Goal: Task Accomplishment & Management: Use online tool/utility

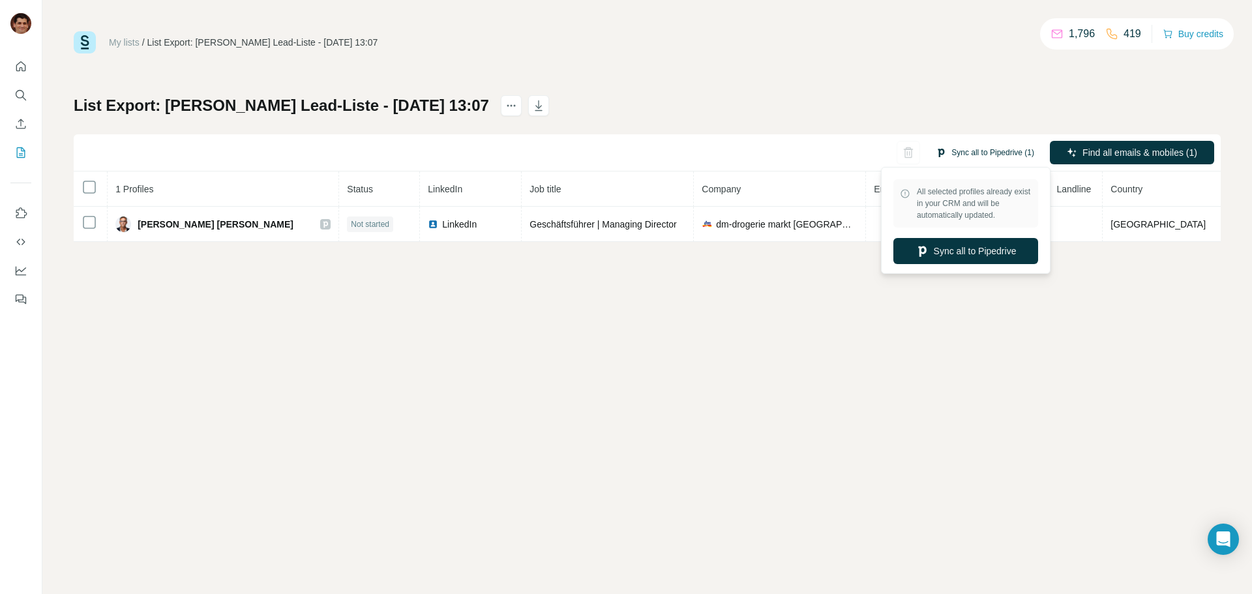
click at [987, 149] on button "Sync all to Pipedrive (1)" at bounding box center [984, 153] width 117 height 20
click at [974, 248] on button "Sync all to Pipedrive" at bounding box center [965, 251] width 145 height 26
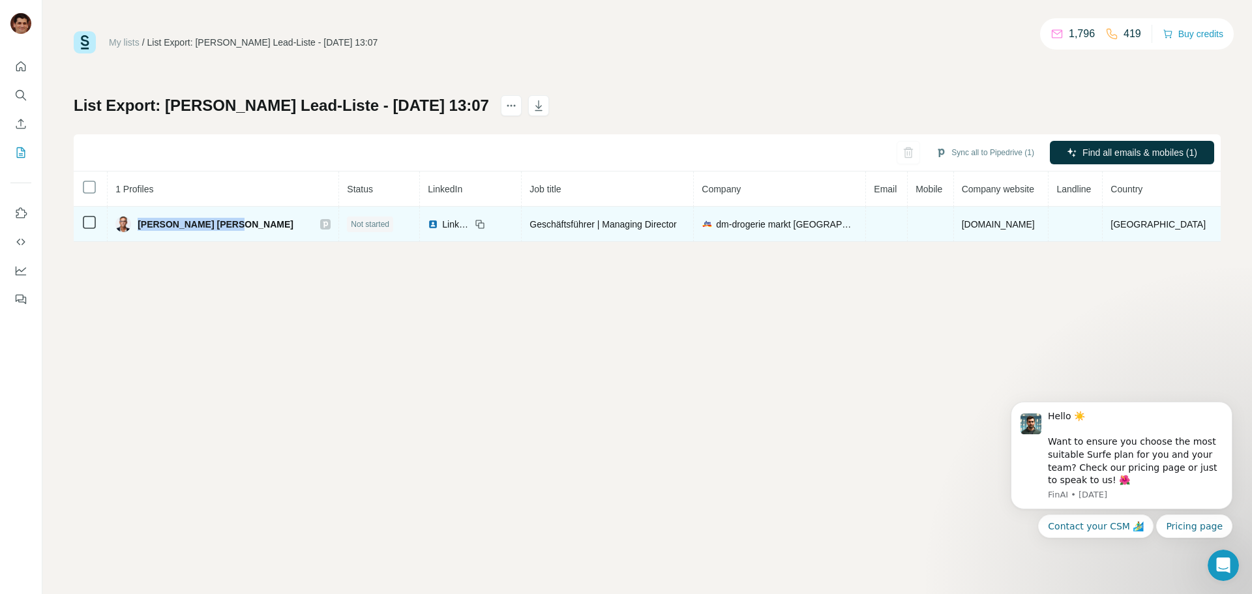
drag, startPoint x: 233, startPoint y: 224, endPoint x: 146, endPoint y: 224, distance: 87.4
click at [146, 224] on div "Wulf Kristian Bauer" at bounding box center [222, 224] width 215 height 16
copy span "Wulf Kristian Bauer"
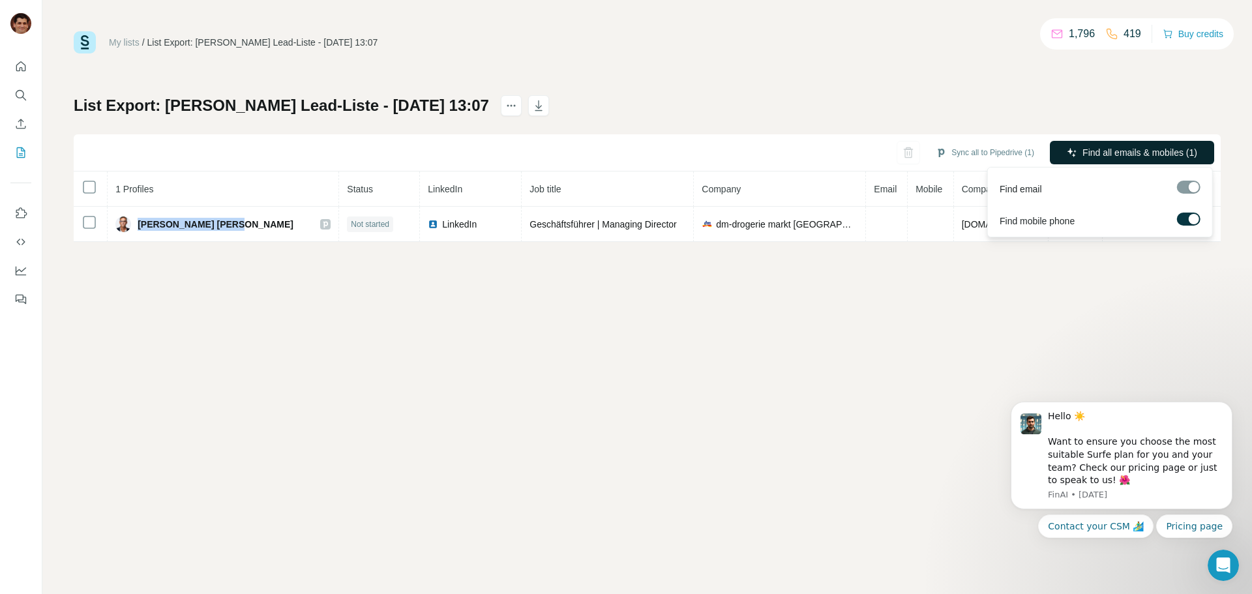
click at [1097, 151] on span "Find all emails & mobiles (1)" at bounding box center [1139, 152] width 115 height 13
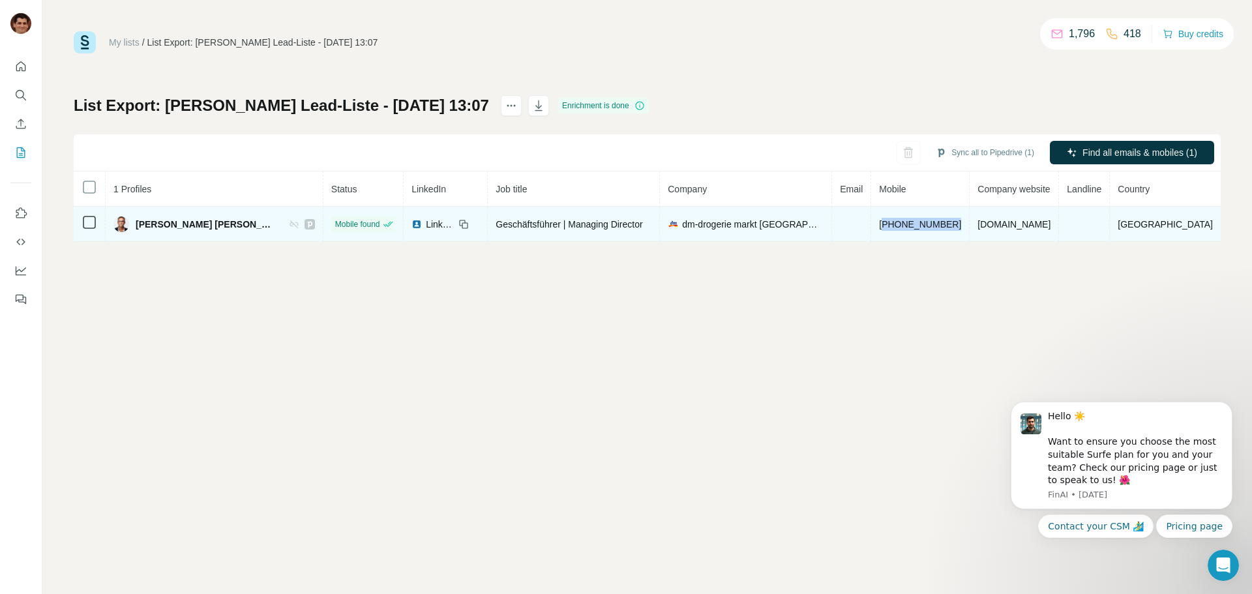
drag, startPoint x: 962, startPoint y: 223, endPoint x: 887, endPoint y: 226, distance: 75.7
click at [887, 226] on td "+4915155120450" at bounding box center [920, 224] width 98 height 35
copy span "+4915155120450"
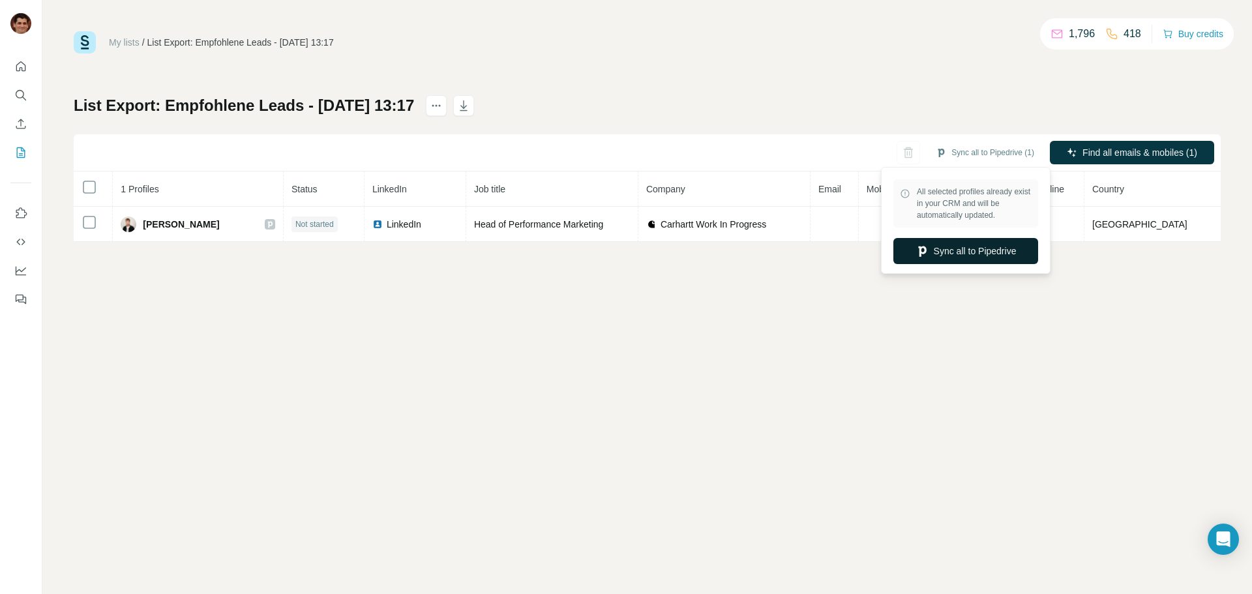
click at [979, 250] on button "Sync all to Pipedrive" at bounding box center [965, 251] width 145 height 26
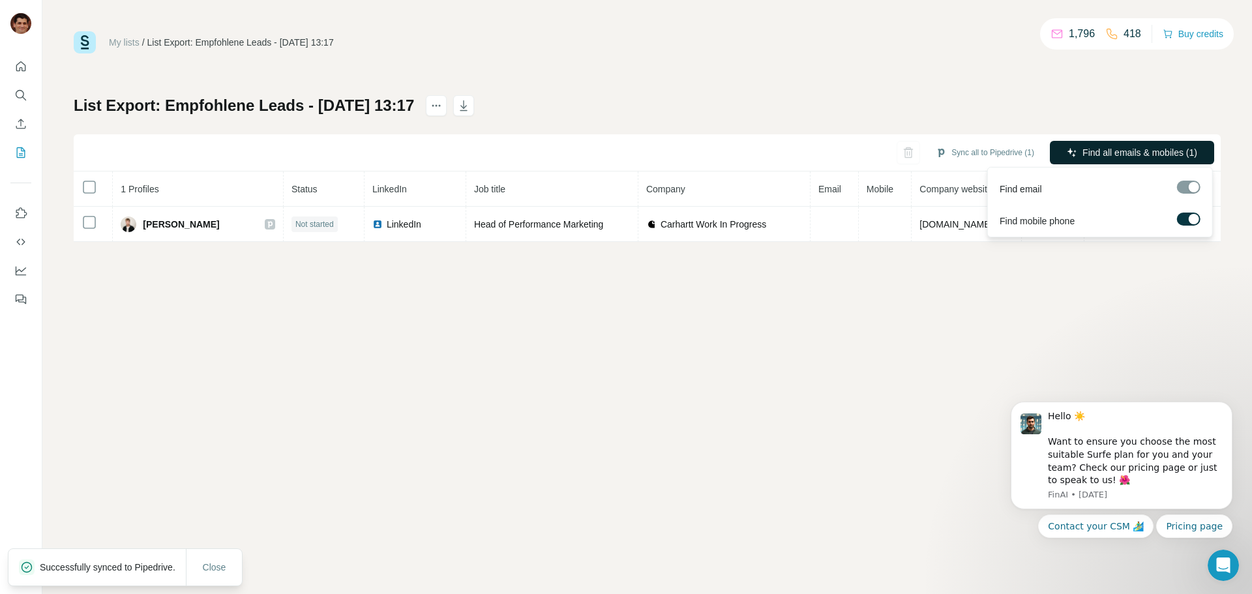
click at [1099, 143] on button "Find all emails & mobiles (1)" at bounding box center [1132, 152] width 164 height 23
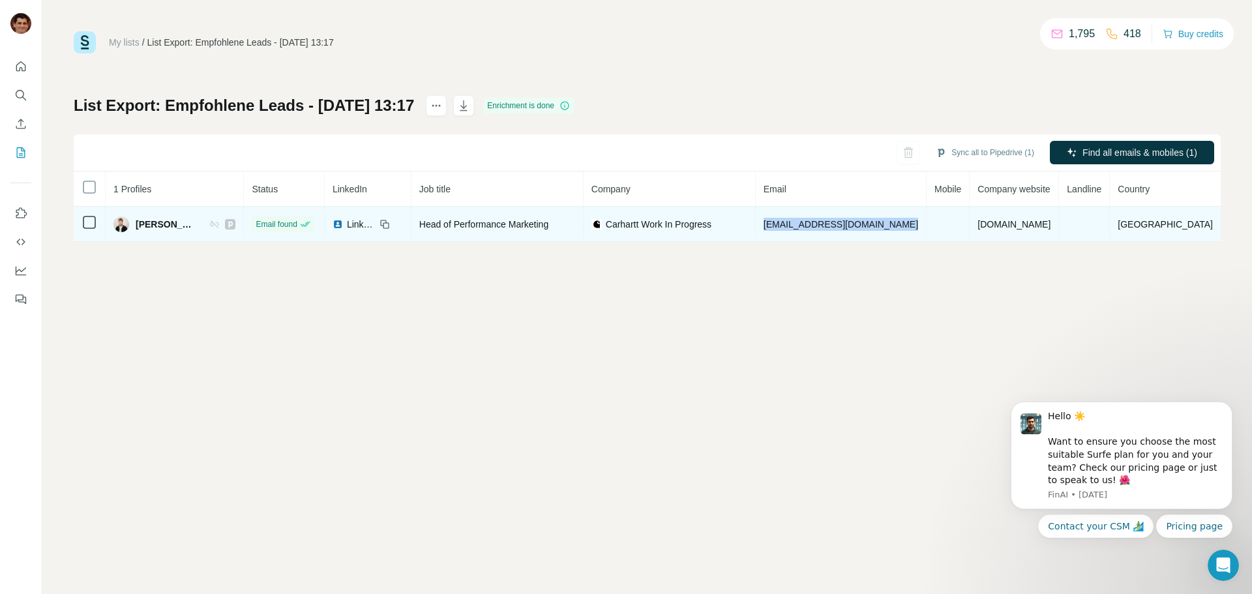
drag, startPoint x: 921, startPoint y: 224, endPoint x: 760, endPoint y: 225, distance: 160.4
click at [760, 225] on td "tfaulbrueck@carhartt-wip.com" at bounding box center [841, 224] width 171 height 35
copy span "tfaulbrueck@carhartt-wip.com"
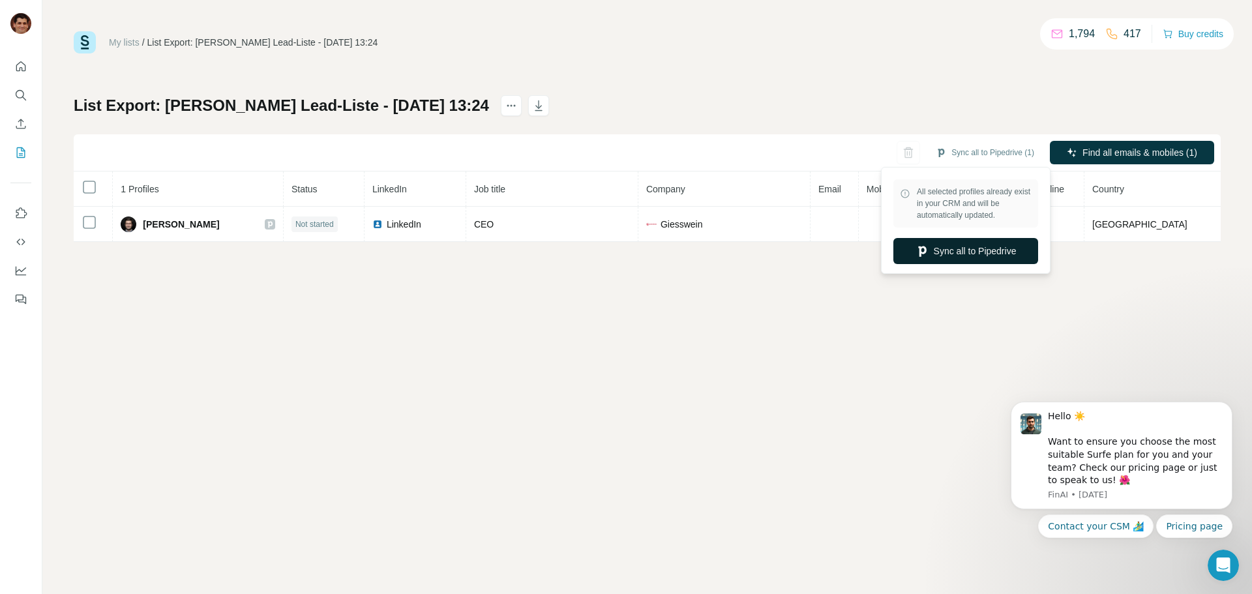
click at [952, 248] on button "Sync all to Pipedrive" at bounding box center [965, 251] width 145 height 26
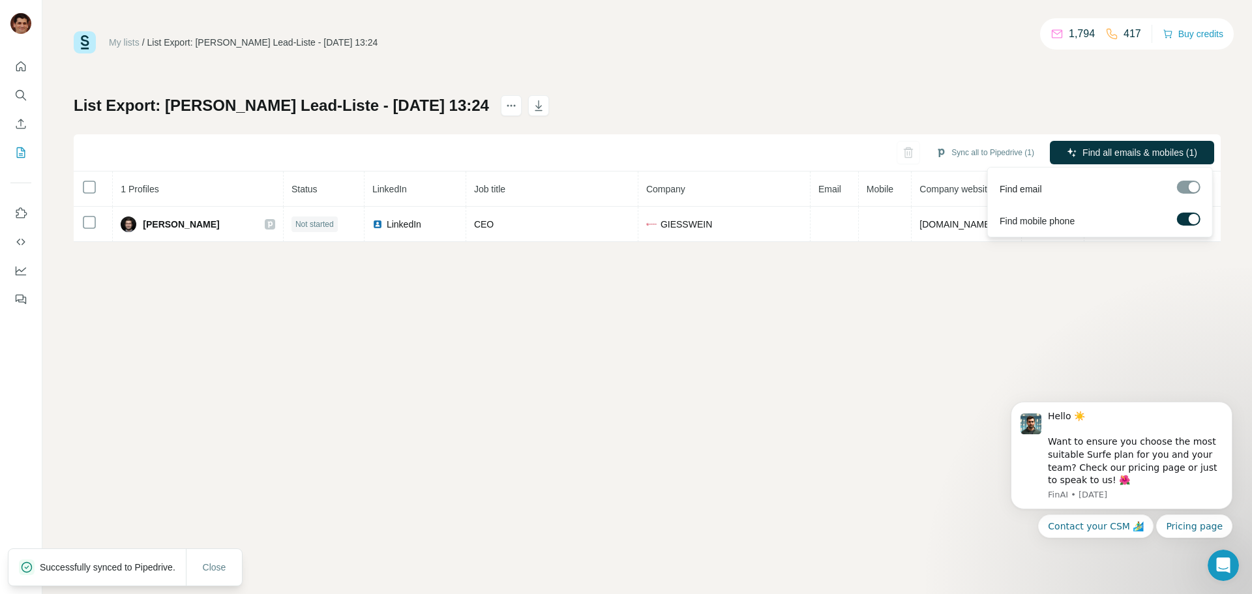
click at [1095, 152] on span "Find all emails & mobiles (1)" at bounding box center [1139, 152] width 115 height 13
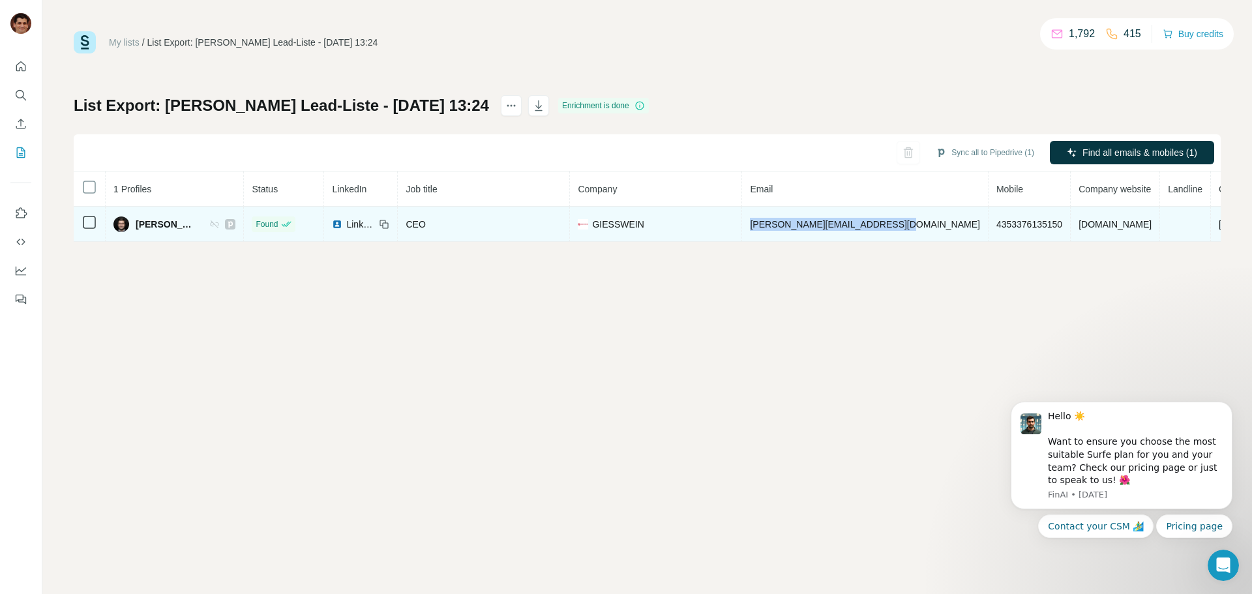
drag, startPoint x: 930, startPoint y: 225, endPoint x: 777, endPoint y: 233, distance: 153.4
click at [777, 233] on td "markus.giesswein@giesswein.com" at bounding box center [865, 224] width 246 height 35
copy span "markus.giesswein@giesswein.com"
drag, startPoint x: 1015, startPoint y: 222, endPoint x: 939, endPoint y: 224, distance: 75.6
click at [988, 224] on td "4353376135150" at bounding box center [1029, 224] width 82 height 35
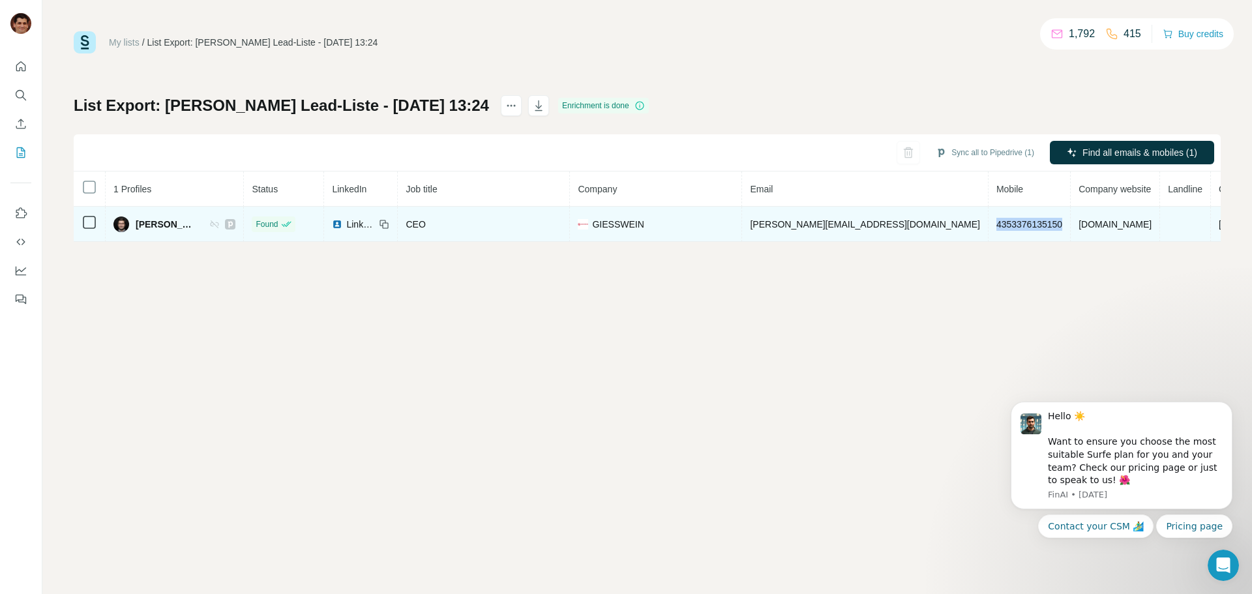
copy span "4353376135150"
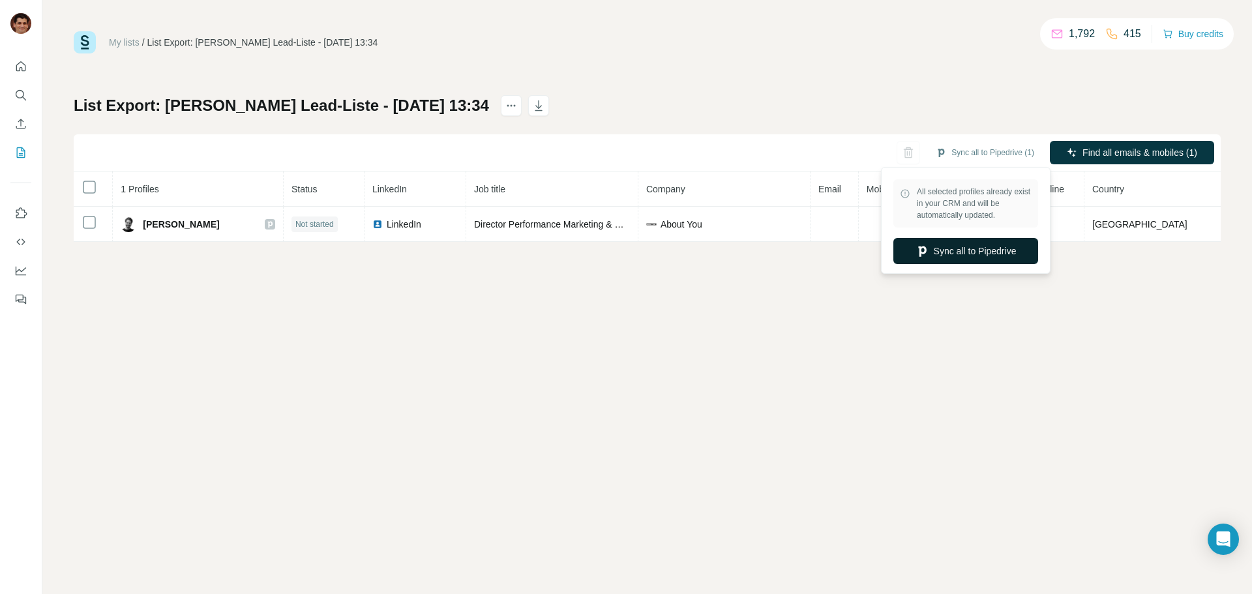
click at [951, 249] on button "Sync all to Pipedrive" at bounding box center [965, 251] width 145 height 26
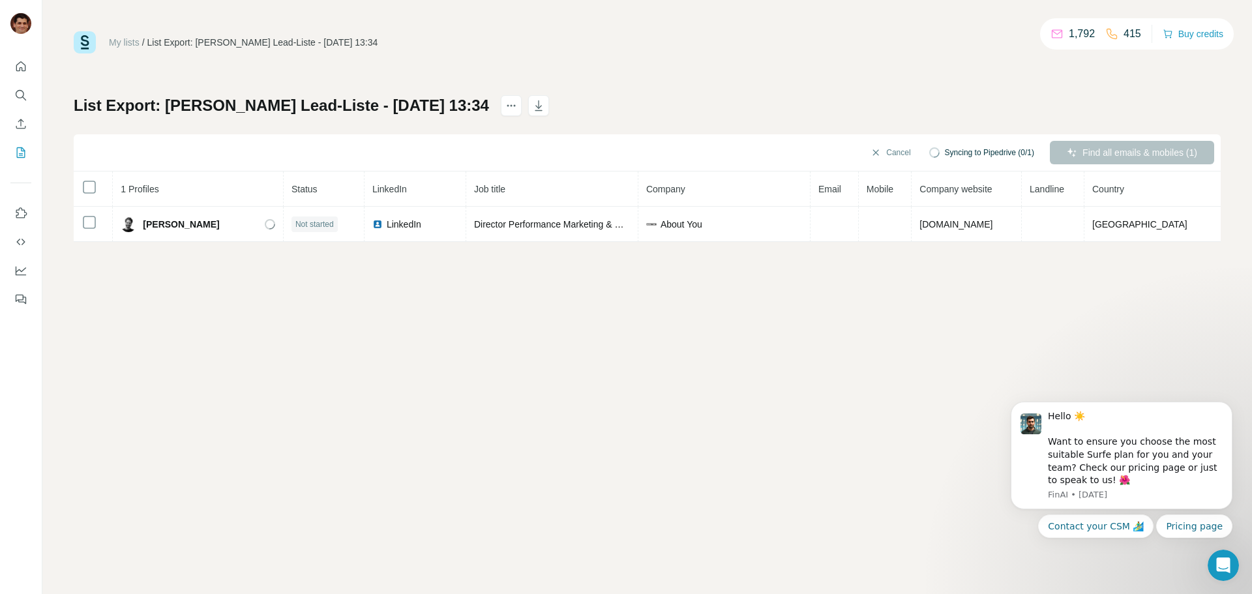
click at [763, 381] on div "My lists / List Export: [PERSON_NAME] Lead-Liste - [DATE] 13:34 1,792 415 Buy c…" at bounding box center [646, 297] width 1209 height 594
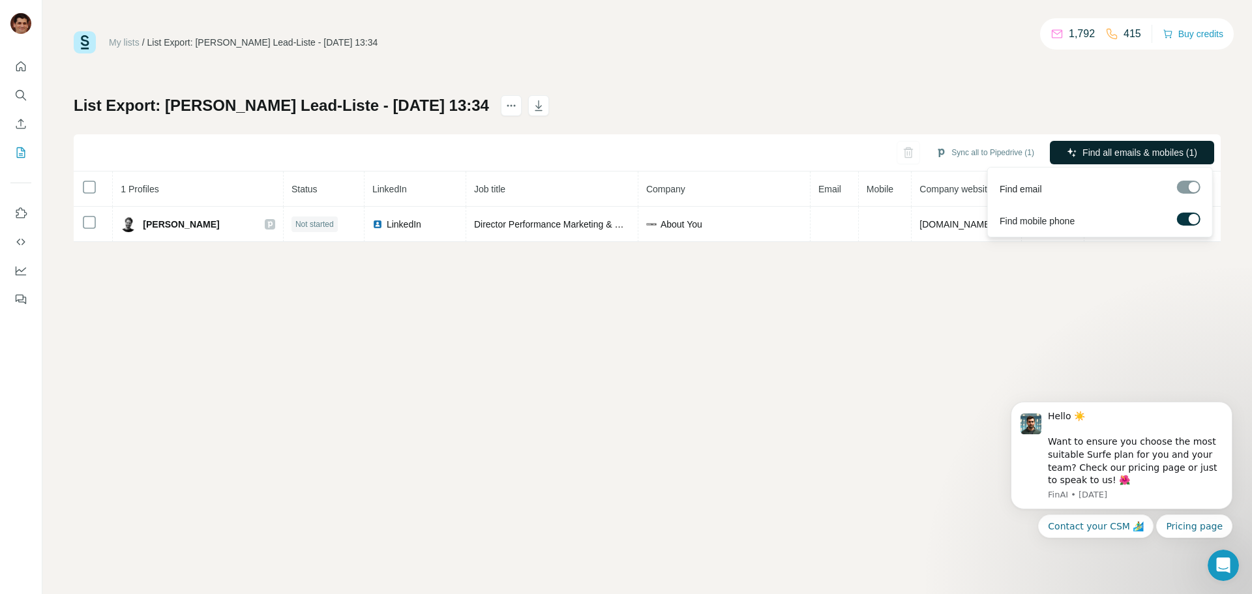
click at [1102, 158] on span "Find all emails & mobiles (1)" at bounding box center [1139, 152] width 115 height 13
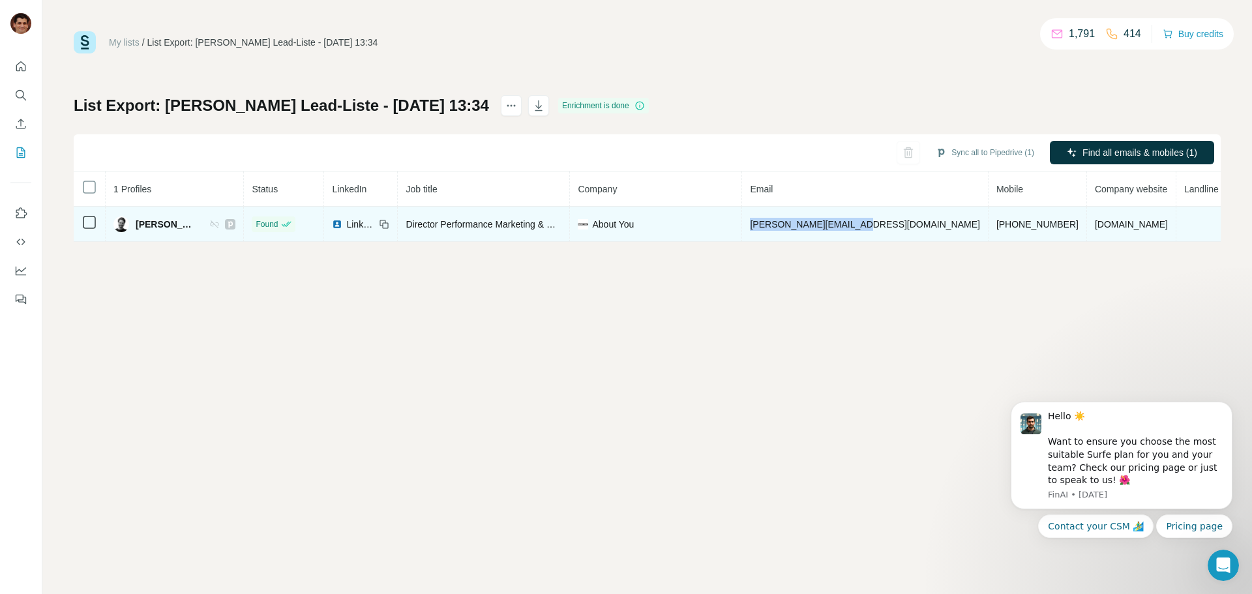
drag, startPoint x: 889, startPoint y: 226, endPoint x: 778, endPoint y: 232, distance: 111.7
click at [778, 232] on td "bero.aretz@aboutyou.de" at bounding box center [865, 224] width 246 height 35
copy span "bero.aretz@aboutyou.de"
drag, startPoint x: 991, startPoint y: 226, endPoint x: 909, endPoint y: 227, distance: 81.5
click at [988, 227] on td "+491778888348" at bounding box center [1037, 224] width 98 height 35
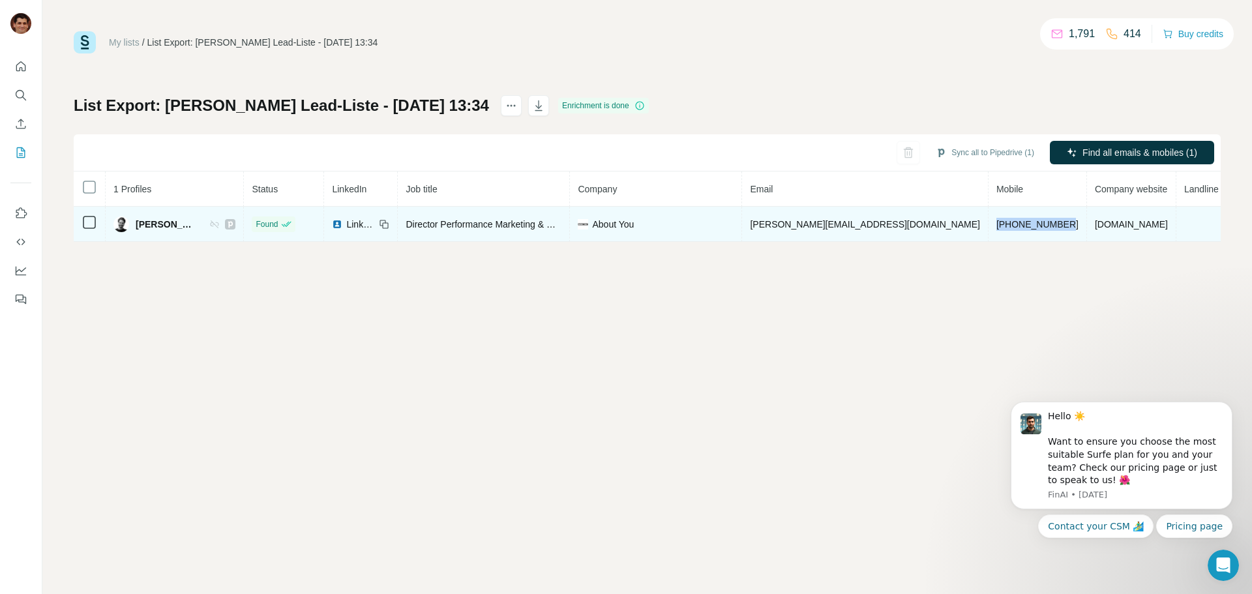
copy span "+491778888348"
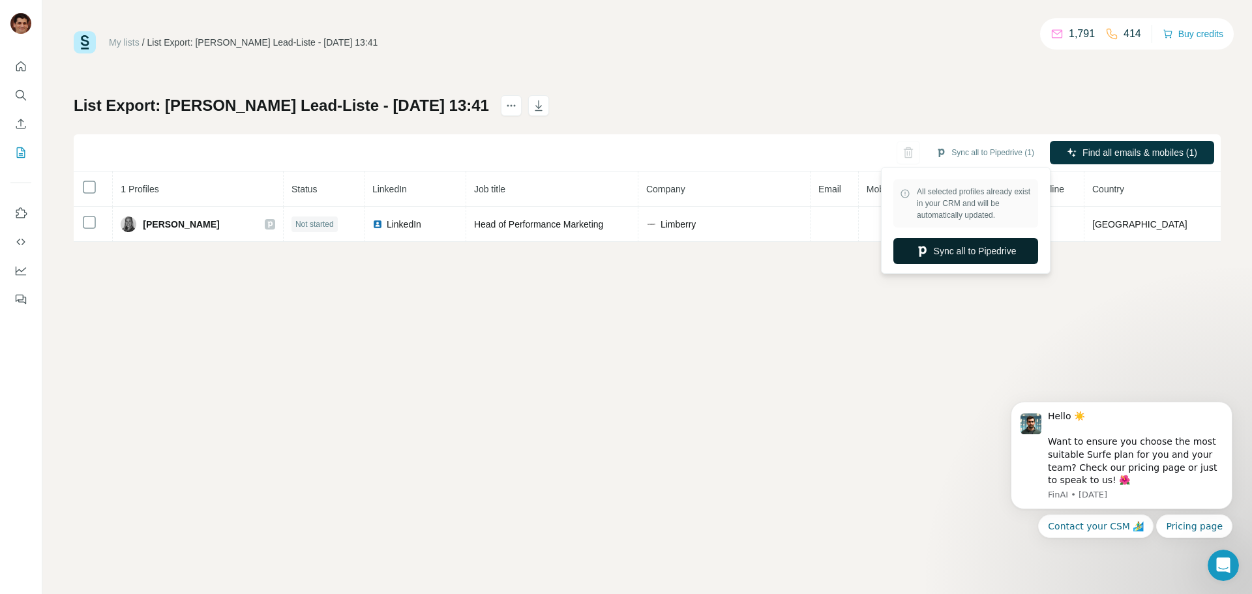
click at [953, 251] on button "Sync all to Pipedrive" at bounding box center [965, 251] width 145 height 26
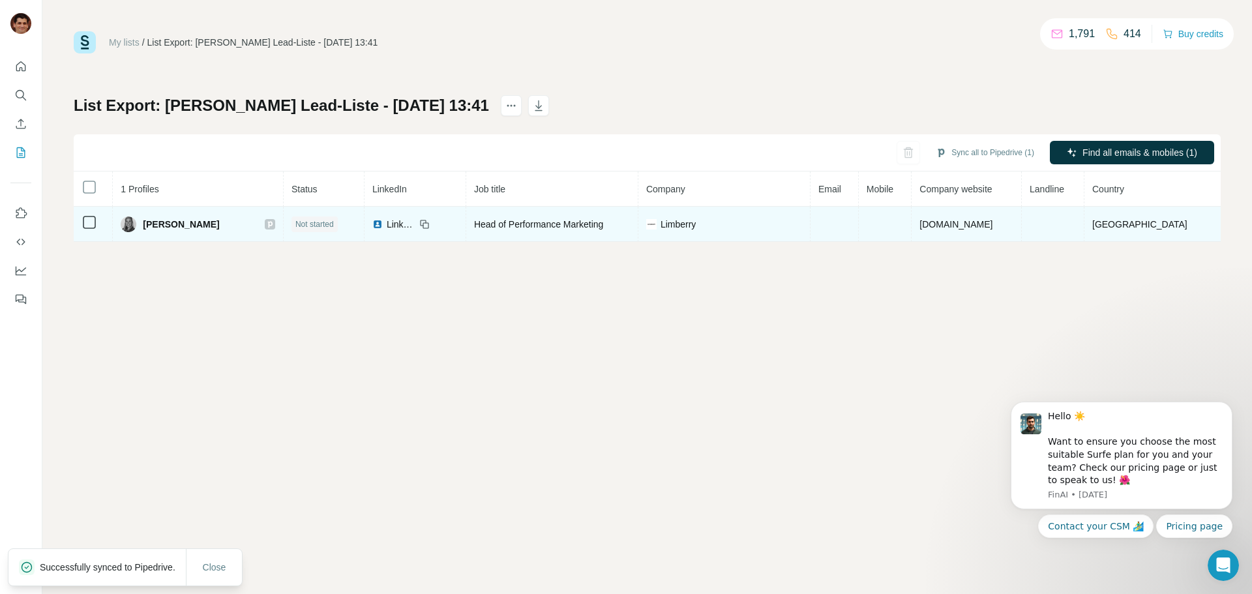
drag, startPoint x: 228, startPoint y: 229, endPoint x: 147, endPoint y: 226, distance: 81.6
click at [147, 226] on div "[PERSON_NAME]" at bounding box center [198, 224] width 155 height 16
copy span "[PERSON_NAME]"
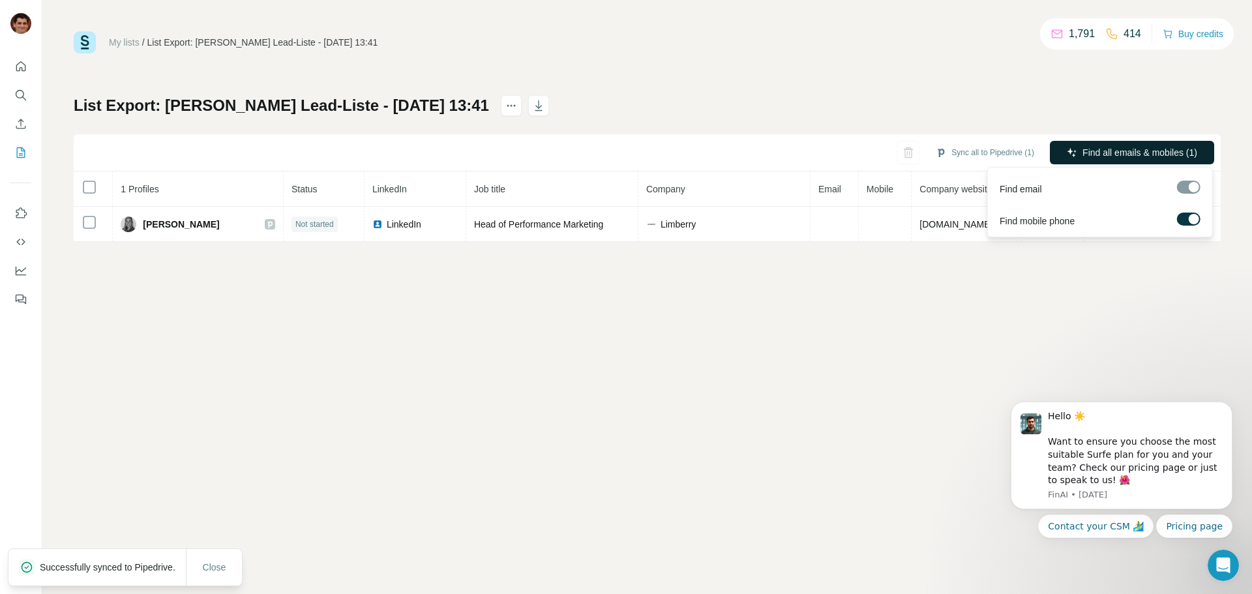
click at [1089, 154] on span "Find all emails & mobiles (1)" at bounding box center [1139, 152] width 115 height 13
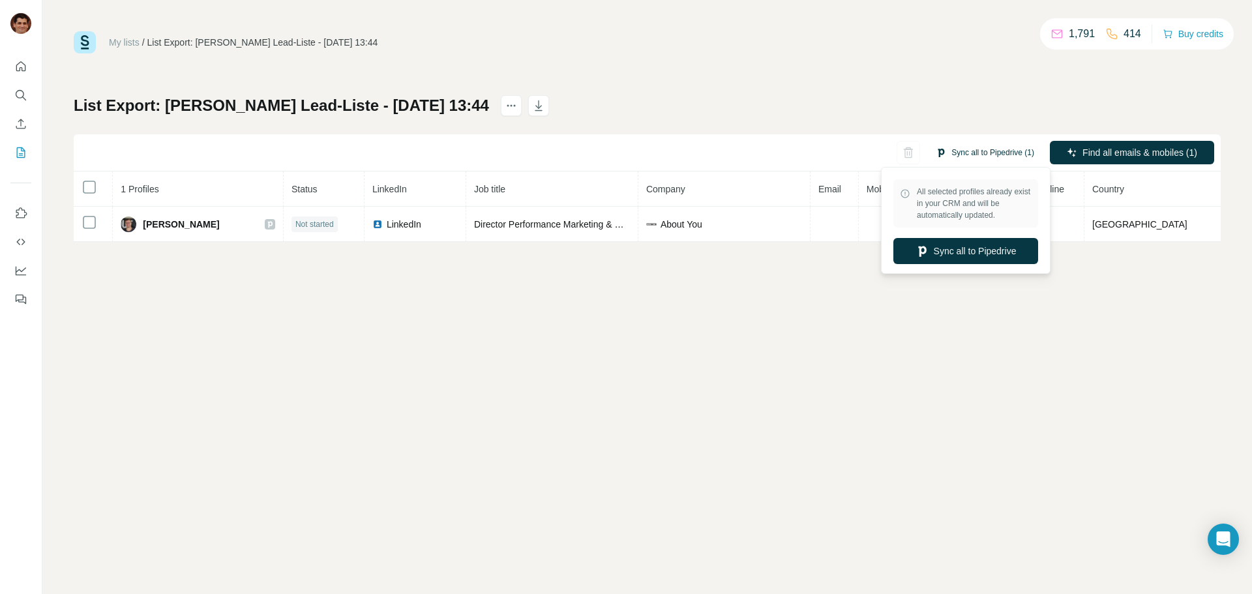
click at [985, 145] on button "Sync all to Pipedrive (1)" at bounding box center [984, 153] width 117 height 20
click at [977, 260] on button "Sync all to Pipedrive" at bounding box center [965, 251] width 145 height 26
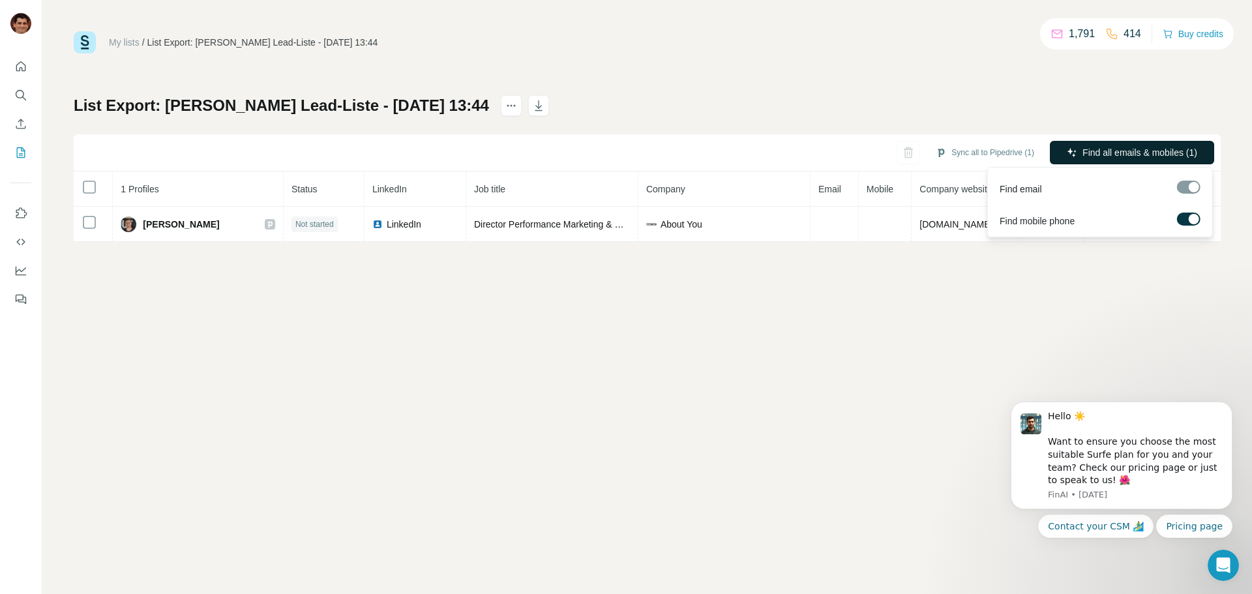
click at [1104, 151] on span "Find all emails & mobiles (1)" at bounding box center [1139, 152] width 115 height 13
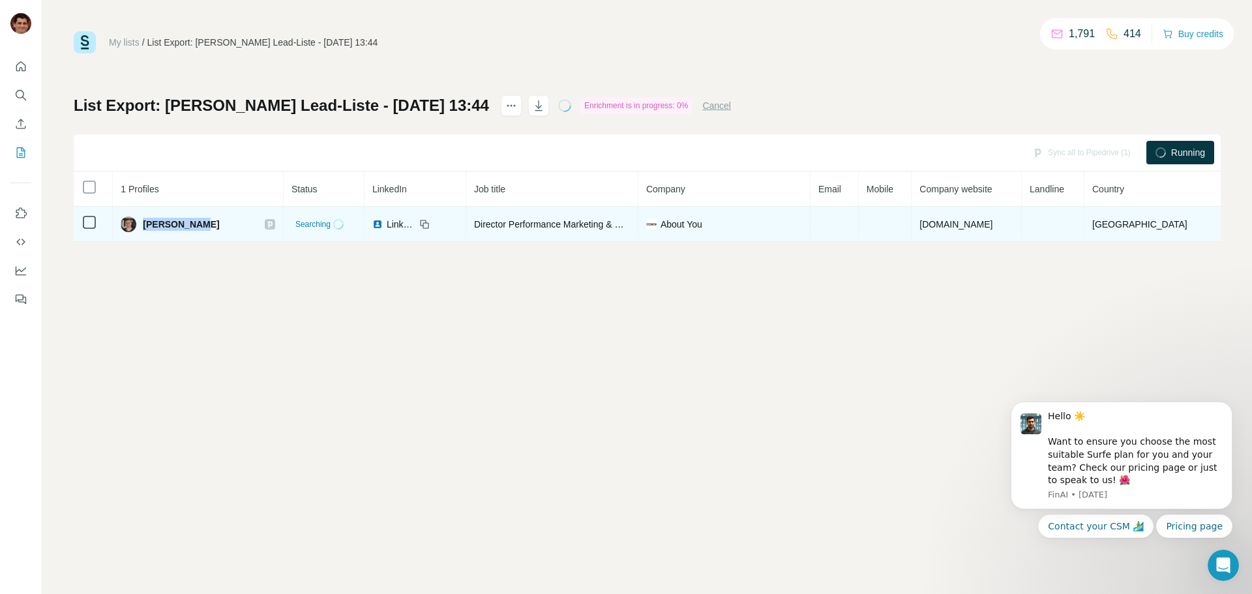
drag, startPoint x: 207, startPoint y: 226, endPoint x: 148, endPoint y: 226, distance: 58.7
click at [148, 226] on div "Stefan Hock" at bounding box center [198, 224] width 155 height 16
copy span "Stefan Hock"
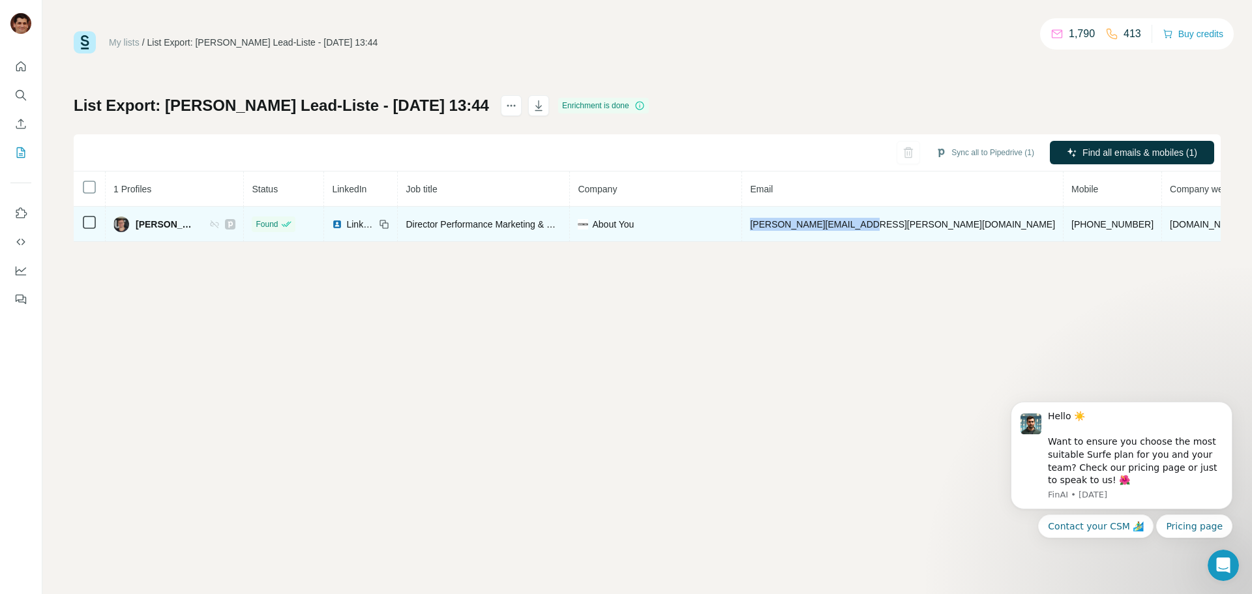
drag, startPoint x: 899, startPoint y: 226, endPoint x: 780, endPoint y: 227, distance: 118.7
click at [780, 227] on td "stefan.hock@aboutyou.de" at bounding box center [902, 224] width 321 height 35
copy span "stefan.hock@aboutyou.de"
drag, startPoint x: 997, startPoint y: 224, endPoint x: 917, endPoint y: 214, distance: 80.8
click at [1063, 214] on td "+4915253887611" at bounding box center [1112, 224] width 98 height 35
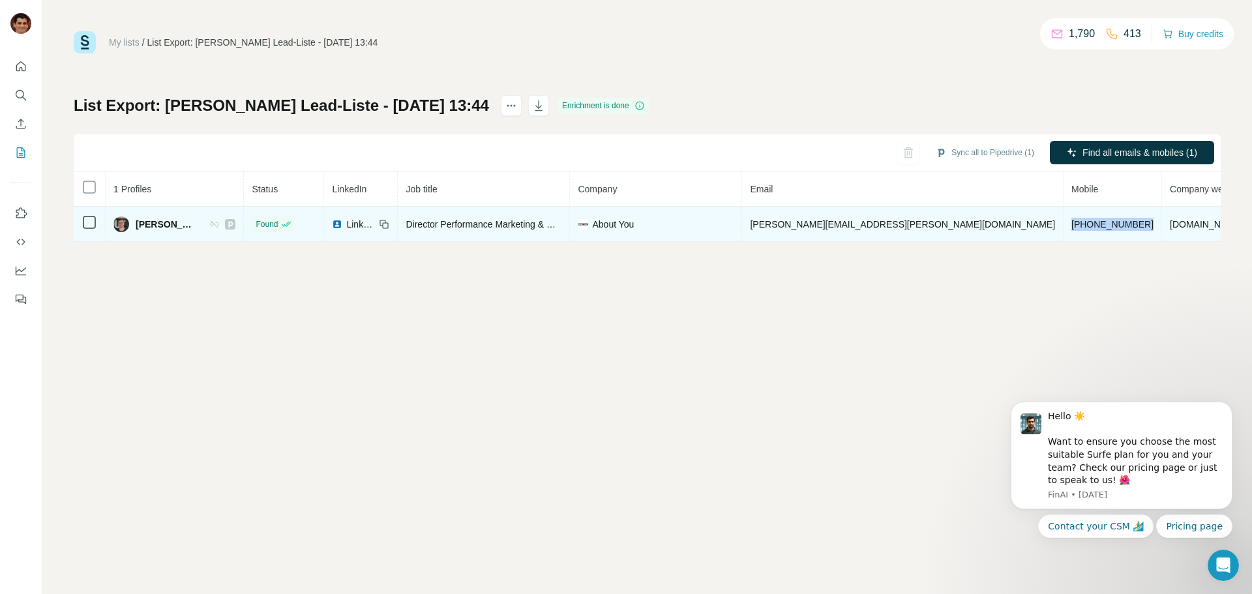
copy span "+4915253887611"
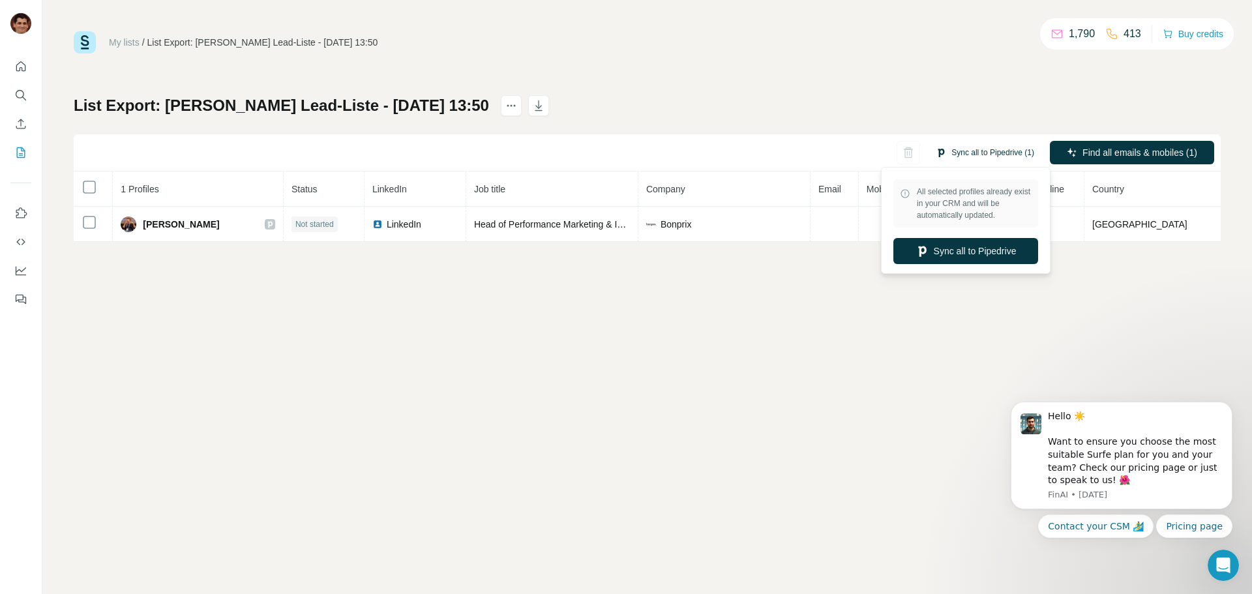
click at [980, 149] on button "Sync all to Pipedrive (1)" at bounding box center [984, 153] width 117 height 20
click at [954, 250] on button "Sync all to Pipedrive" at bounding box center [965, 251] width 145 height 26
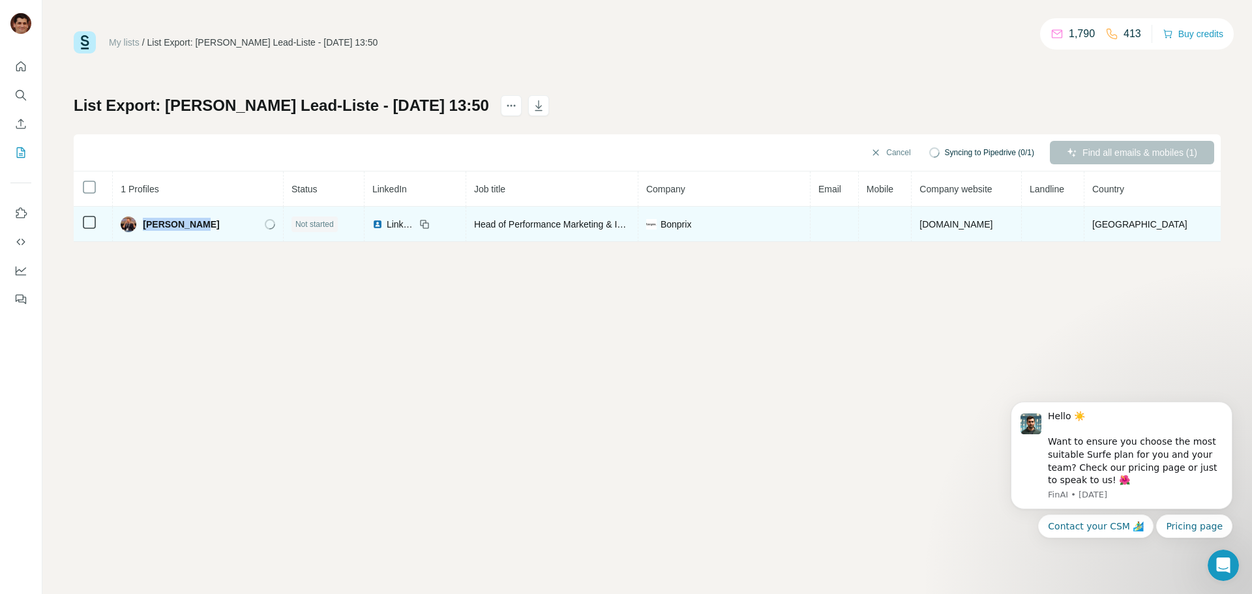
drag, startPoint x: 213, startPoint y: 223, endPoint x: 151, endPoint y: 217, distance: 62.2
click at [151, 217] on div "Sönke Harms" at bounding box center [198, 224] width 155 height 16
copy span "Sönke Harms"
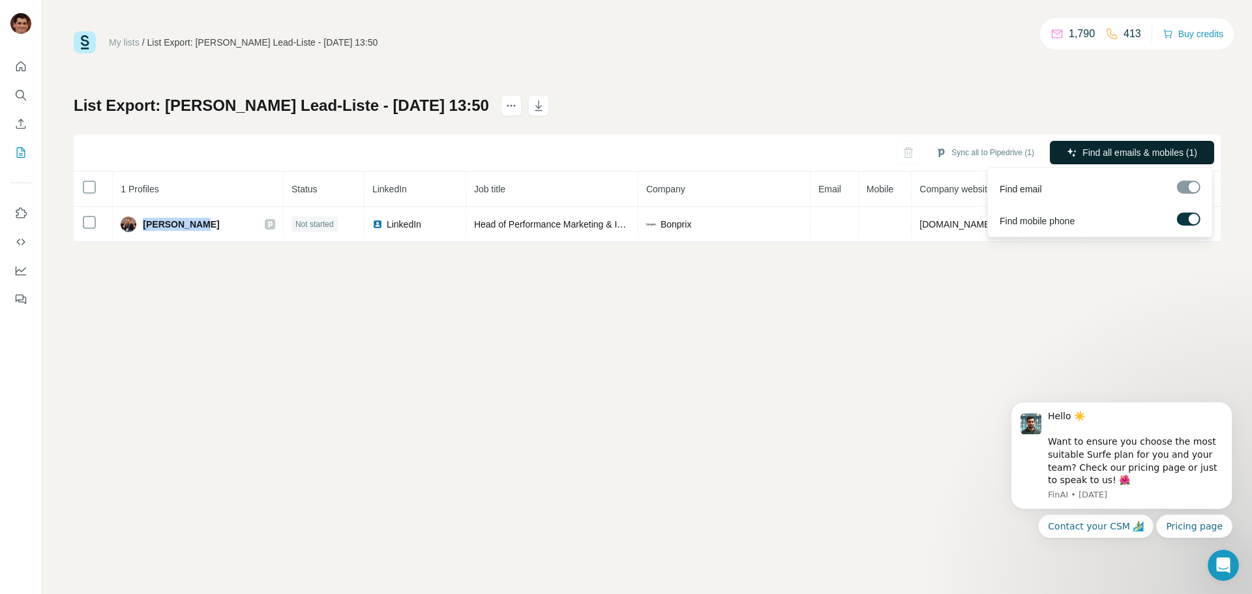
click at [1107, 158] on span "Find all emails & mobiles (1)" at bounding box center [1139, 152] width 115 height 13
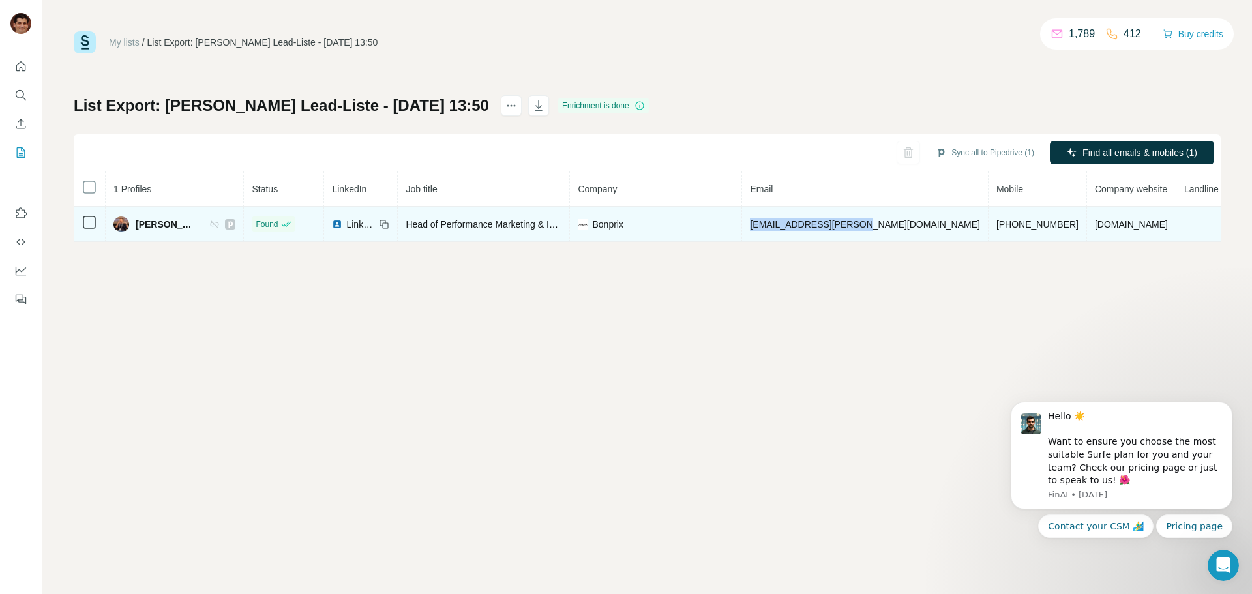
drag, startPoint x: 899, startPoint y: 222, endPoint x: 788, endPoint y: 222, distance: 111.5
click at [788, 222] on td "sonke.harms@bonprix.de" at bounding box center [865, 224] width 246 height 35
copy span "sonke.harms@bonprix.de"
drag, startPoint x: 996, startPoint y: 222, endPoint x: 922, endPoint y: 229, distance: 74.7
click at [988, 229] on td "+491705828052" at bounding box center [1037, 224] width 98 height 35
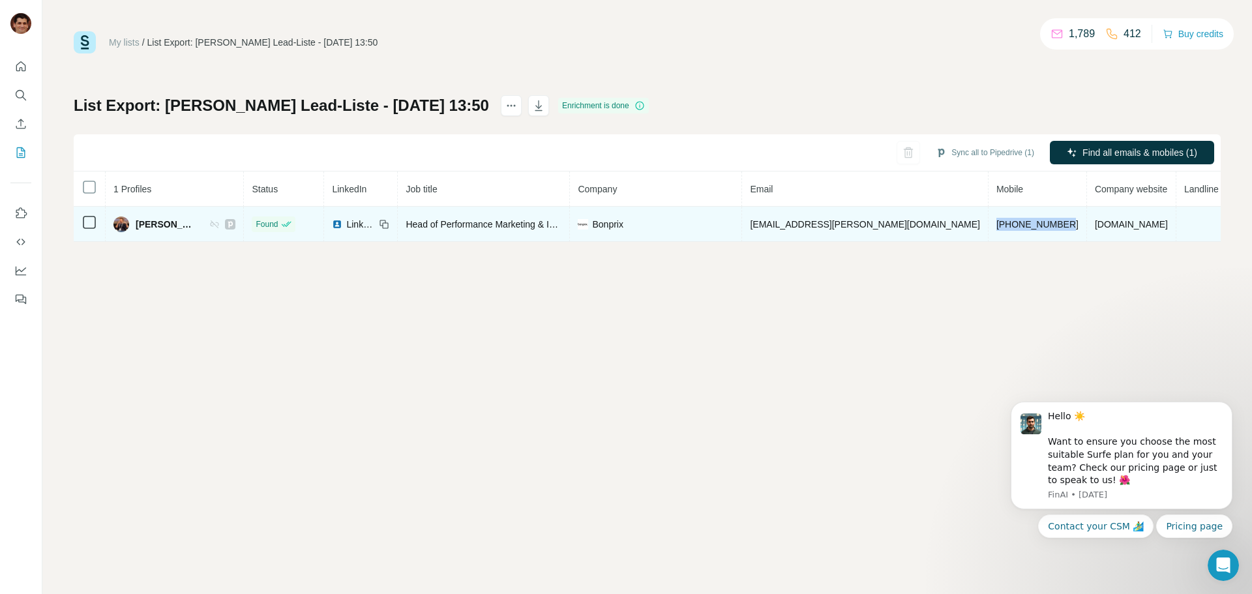
copy span "+491705828052"
click at [988, 229] on td "+491705828052" at bounding box center [1037, 224] width 98 height 35
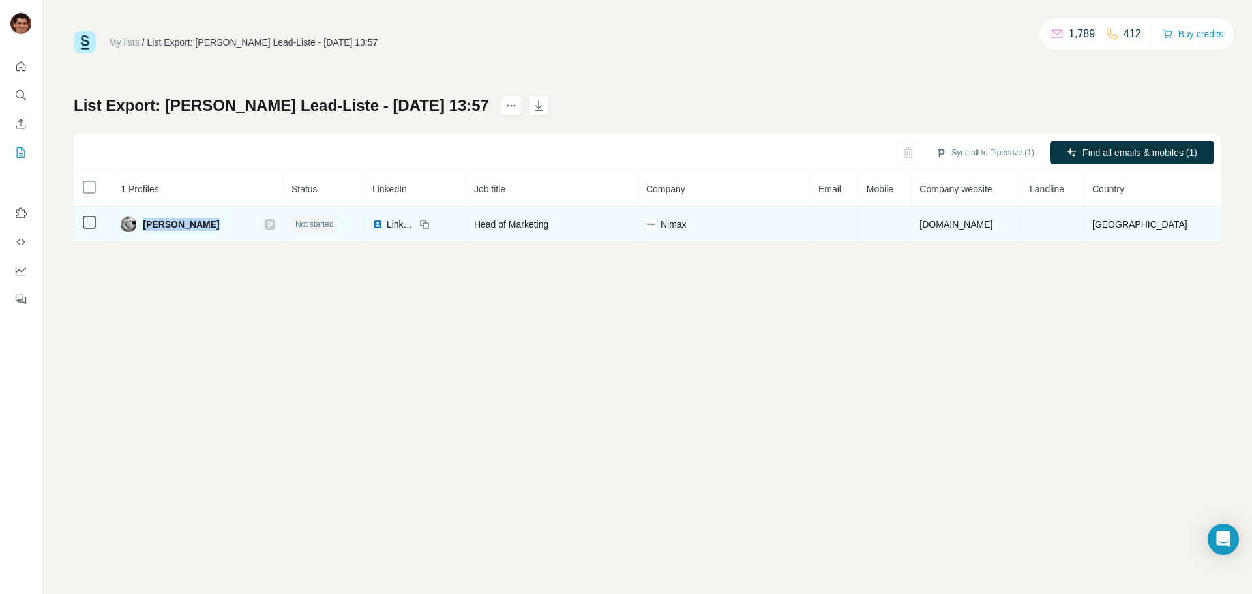
drag, startPoint x: 220, startPoint y: 225, endPoint x: 148, endPoint y: 228, distance: 71.8
click at [148, 228] on div "[PERSON_NAME]" at bounding box center [198, 224] width 155 height 16
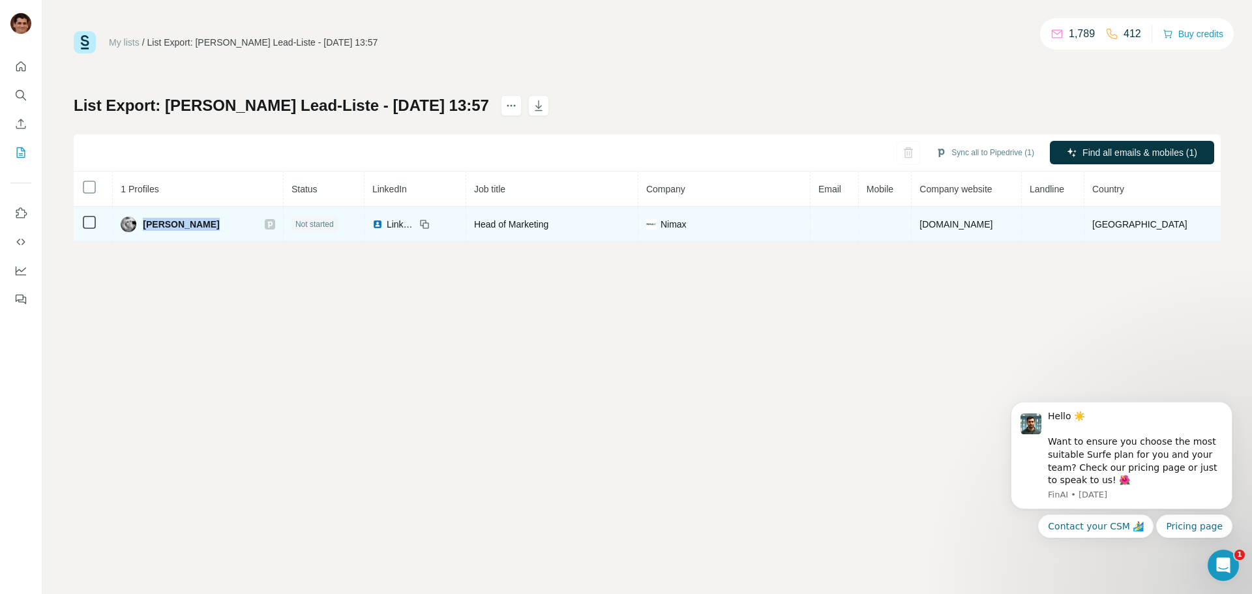
copy span "[PERSON_NAME]"
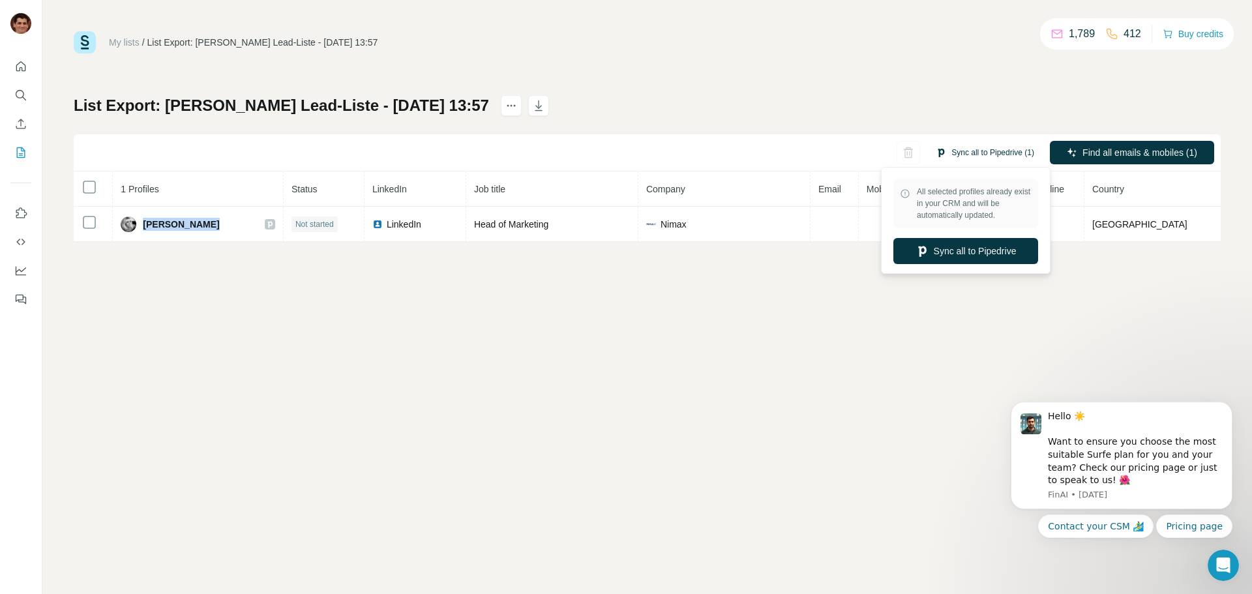
click at [977, 149] on button "Sync all to Pipedrive (1)" at bounding box center [984, 153] width 117 height 20
click at [964, 247] on button "Sync all to Pipedrive" at bounding box center [965, 251] width 145 height 26
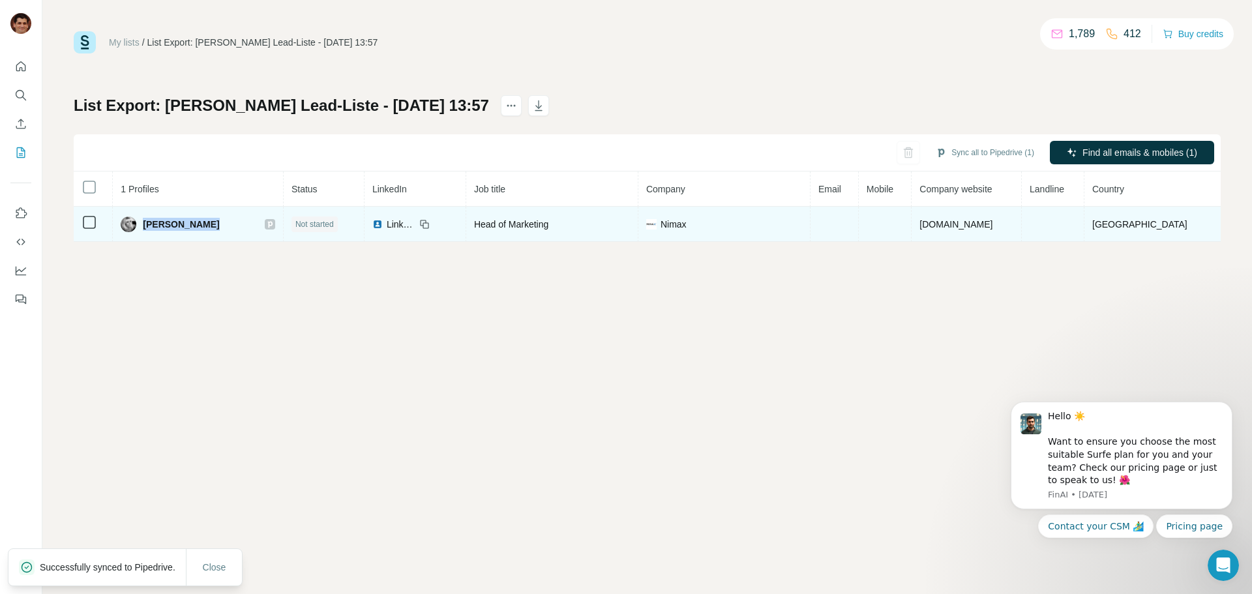
copy span "[PERSON_NAME]"
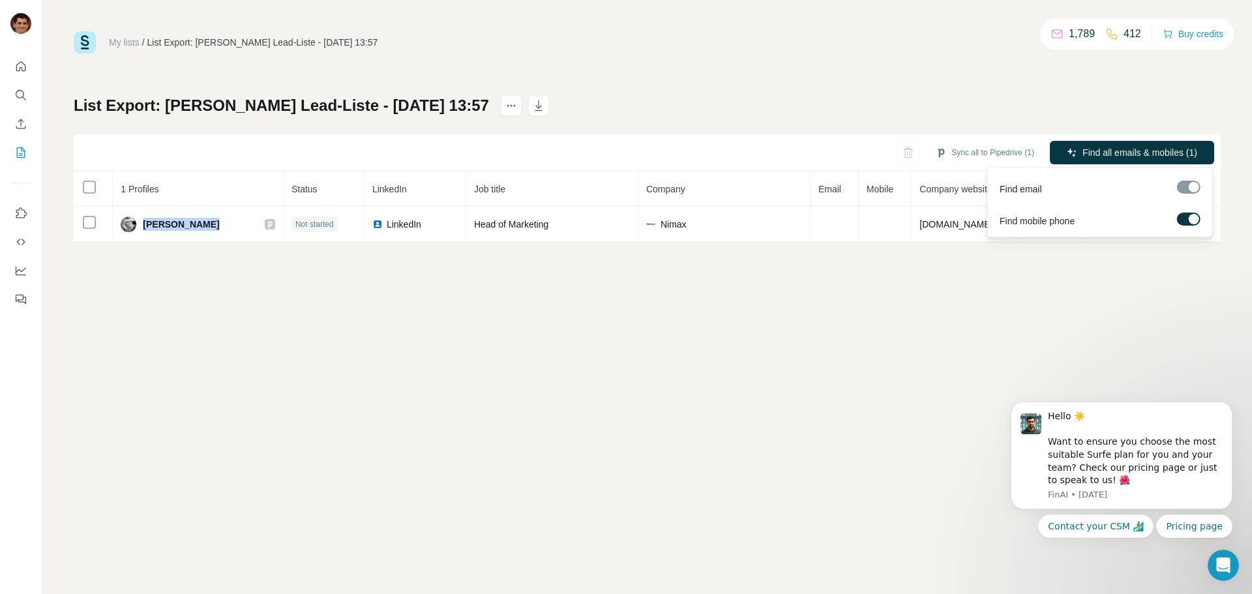
click at [1084, 153] on span "Find all emails & mobiles (1)" at bounding box center [1139, 152] width 115 height 13
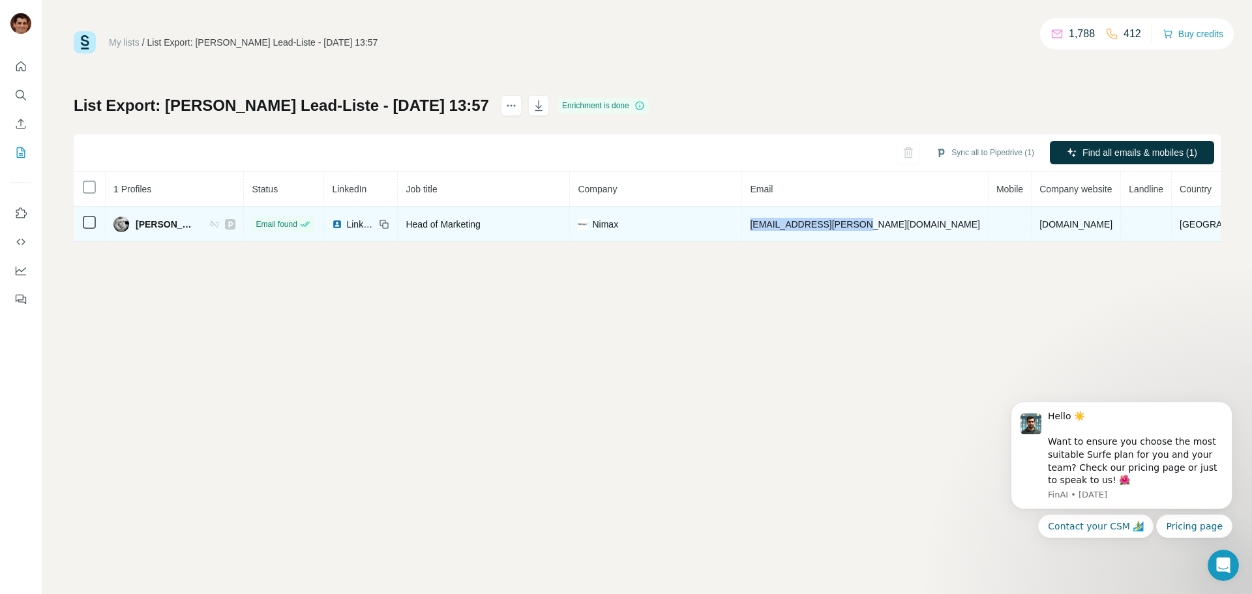
drag, startPoint x: 925, startPoint y: 224, endPoint x: 797, endPoint y: 220, distance: 128.5
click at [797, 220] on tr "[PERSON_NAME] Email found LinkedIn Head of Marketing Nimax [EMAIL_ADDRESS][PERS…" at bounding box center [678, 224] width 1209 height 35
copy tr "[EMAIL_ADDRESS][PERSON_NAME][DOMAIN_NAME]"
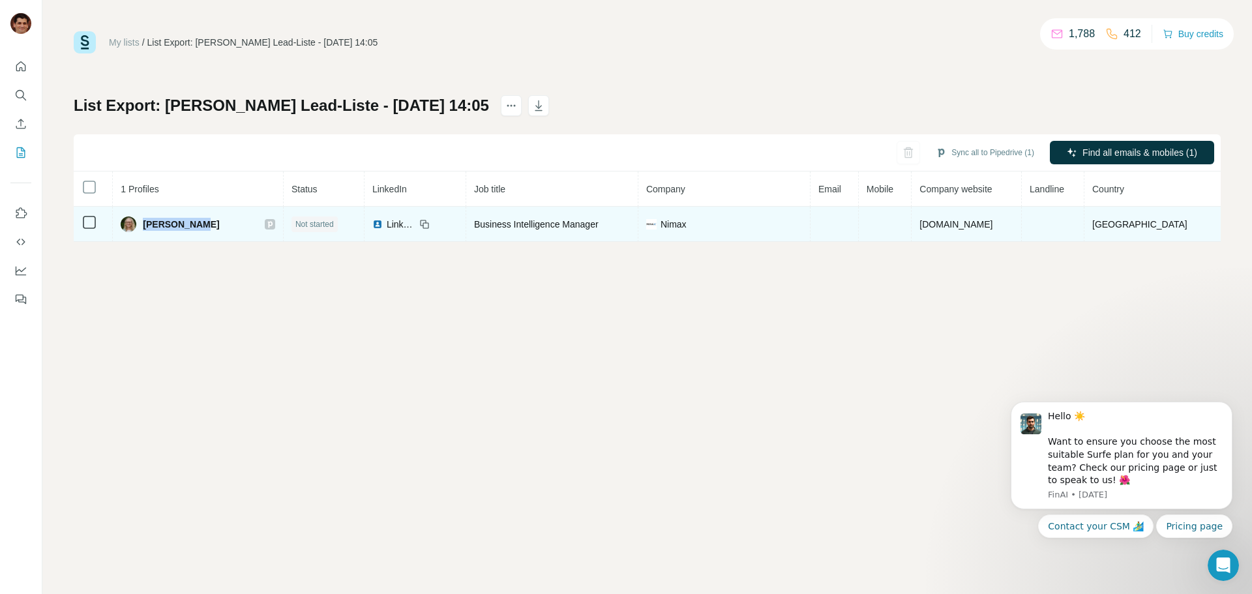
drag, startPoint x: 214, startPoint y: 224, endPoint x: 151, endPoint y: 231, distance: 63.6
click at [151, 231] on div "[PERSON_NAME]" at bounding box center [198, 224] width 155 height 16
copy span "[PERSON_NAME]"
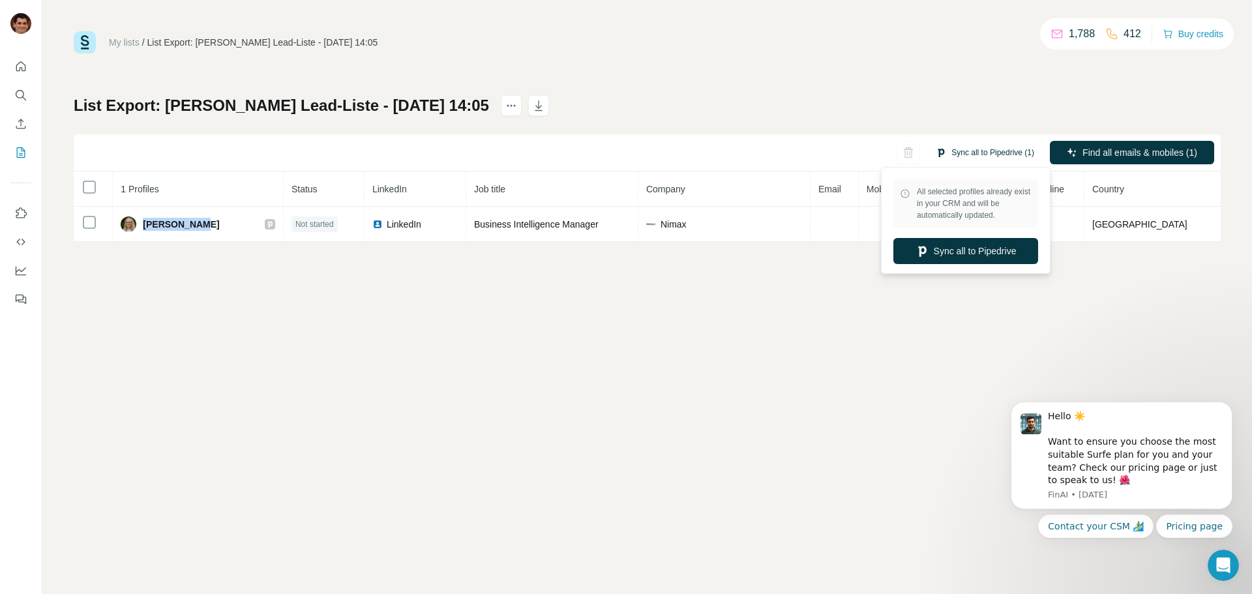
click at [977, 153] on button "Sync all to Pipedrive (1)" at bounding box center [984, 153] width 117 height 20
click at [956, 265] on div "All selected profiles already exist in your CRM and will be automatically updat…" at bounding box center [965, 220] width 163 height 100
click at [945, 258] on button "Sync all to Pipedrive" at bounding box center [965, 251] width 145 height 26
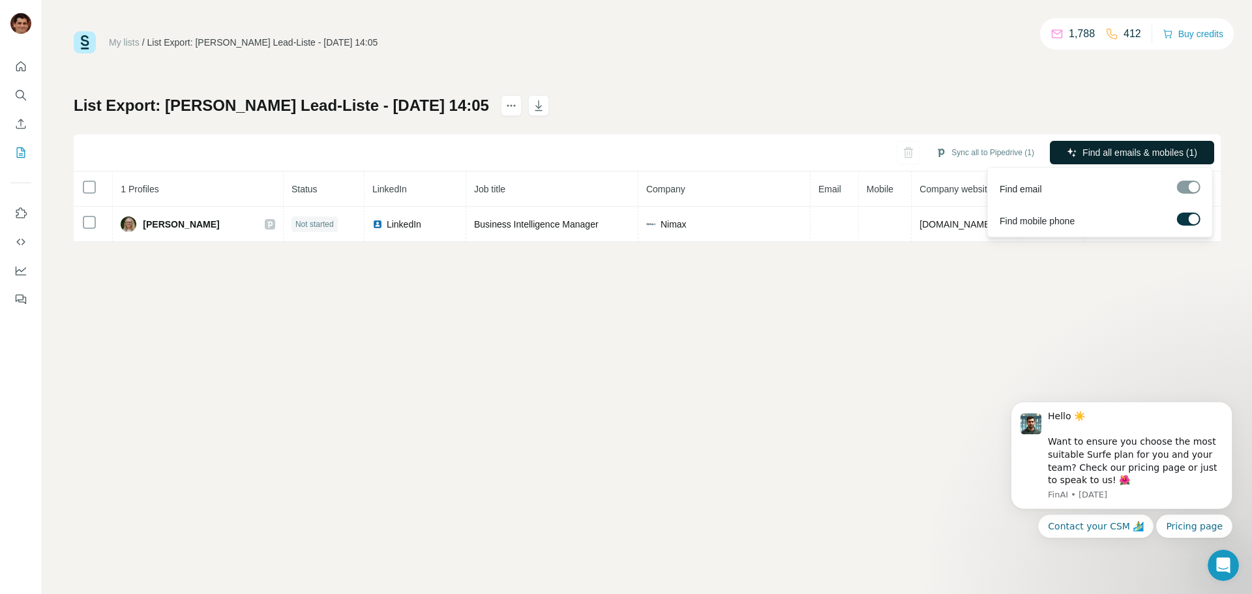
click at [1078, 151] on button "Find all emails & mobiles (1)" at bounding box center [1132, 152] width 164 height 23
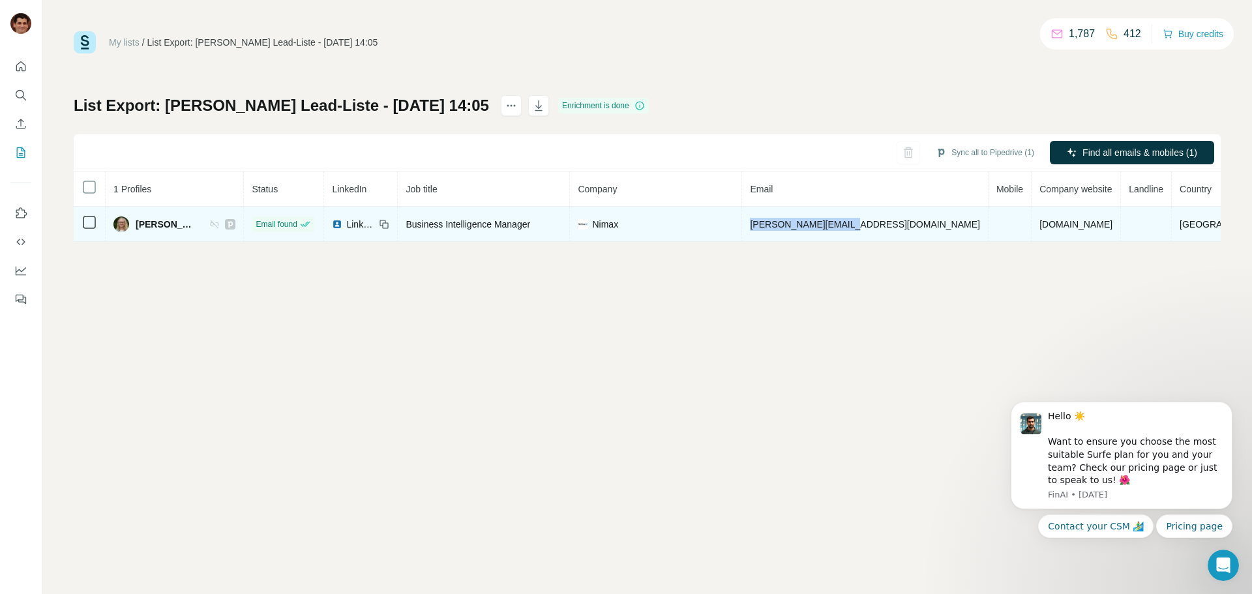
drag, startPoint x: 921, startPoint y: 224, endPoint x: 788, endPoint y: 227, distance: 132.4
click at [788, 227] on tr "[PERSON_NAME] Email found LinkedIn Business Intelligence Manager Nimax [EMAIL_A…" at bounding box center [678, 224] width 1209 height 35
copy tr "[PERSON_NAME][EMAIL_ADDRESS][DOMAIN_NAME]"
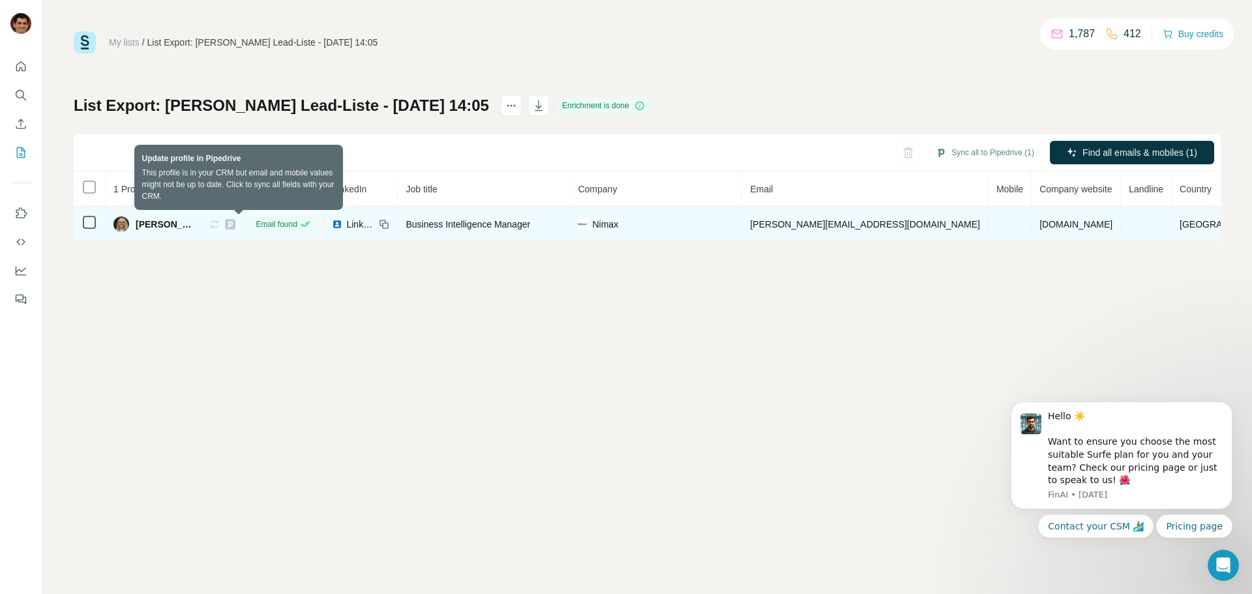
click at [220, 228] on icon at bounding box center [214, 224] width 10 height 10
